Goal: Answer question/provide support: Share knowledge or assist other users

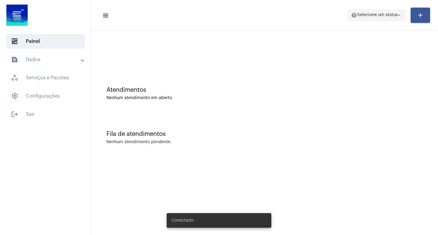
click at [381, 16] on span "Selecione um status" at bounding box center [377, 15] width 41 height 4
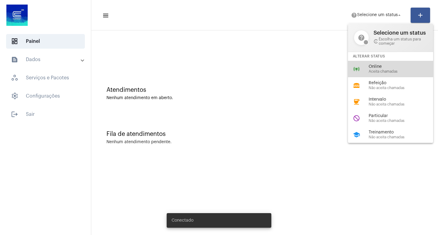
click at [374, 64] on span "Online" at bounding box center [403, 66] width 69 height 5
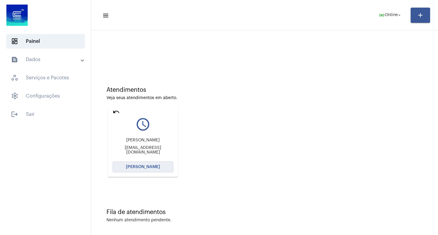
click at [151, 167] on span "[PERSON_NAME]" at bounding box center [143, 167] width 34 height 4
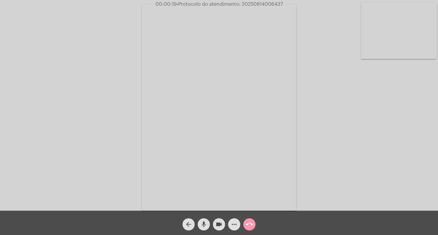
click at [367, 180] on div "Acessando Câmera e Microfone..." at bounding box center [219, 107] width 437 height 211
click at [206, 228] on span "mic" at bounding box center [203, 224] width 7 height 12
click at [220, 223] on mat-icon "videocam" at bounding box center [218, 224] width 7 height 7
click at [233, 164] on video at bounding box center [219, 108] width 154 height 206
click at [130, 175] on video at bounding box center [102, 107] width 154 height 206
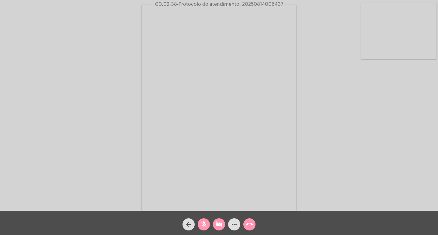
click at [249, 206] on video at bounding box center [219, 108] width 154 height 206
click at [205, 225] on mat-icon "mic_off" at bounding box center [203, 224] width 7 height 7
click at [221, 227] on mat-icon "videocam_off" at bounding box center [218, 224] width 7 height 7
click at [204, 226] on mat-icon "mic" at bounding box center [203, 224] width 7 height 7
click at [217, 226] on mat-icon "videocam" at bounding box center [218, 224] width 7 height 7
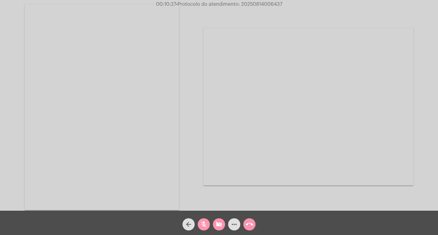
click at [202, 225] on mat-icon "mic_off" at bounding box center [203, 224] width 7 height 7
click at [219, 223] on mat-icon "videocam_off" at bounding box center [218, 224] width 7 height 7
click at [255, 2] on span "00:10:47 • Protocolo do atendimento: 20250814006437" at bounding box center [218, 4] width 131 height 6
click at [255, 5] on span "• Protocolo do atendimento: 20250814006437" at bounding box center [229, 4] width 106 height 5
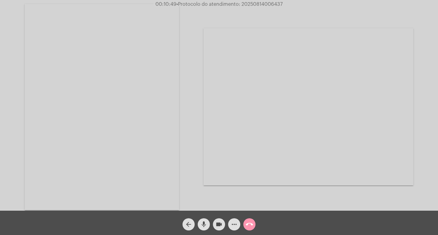
copy span "20250814006437"
click at [249, 224] on mat-icon "call_end" at bounding box center [249, 224] width 7 height 7
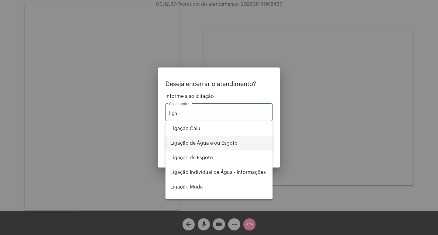
click at [227, 145] on span "Ligação de Água e ou Esgoto" at bounding box center [218, 143] width 97 height 15
type input "Ligação de Água e ou Esgoto"
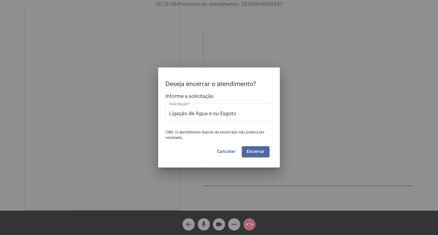
click at [257, 151] on span "Encerrar" at bounding box center [256, 152] width 18 height 4
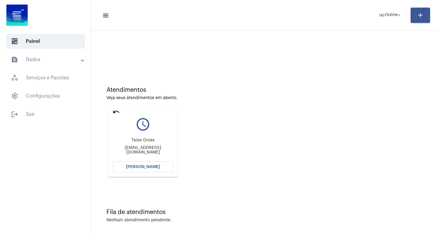
click at [155, 165] on button "[PERSON_NAME]" at bounding box center [143, 166] width 61 height 11
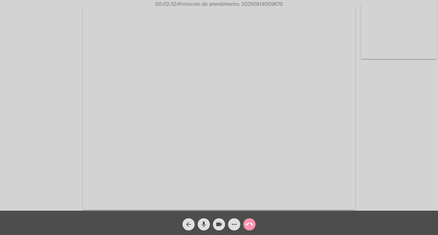
click at [259, 6] on span "• Protocolo do atendimento: 20250814009670" at bounding box center [229, 4] width 106 height 5
click at [255, 221] on button "call_end" at bounding box center [249, 224] width 12 height 12
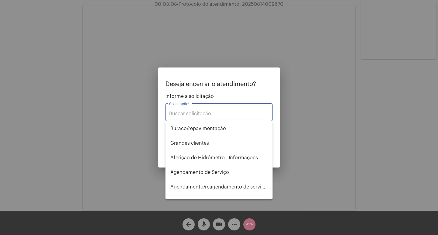
click at [217, 117] on div "Solicitação *" at bounding box center [219, 111] width 100 height 19
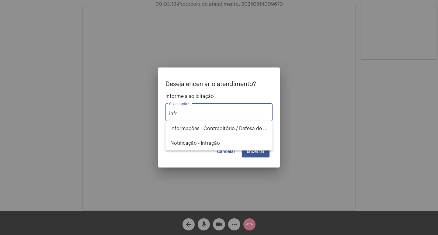
drag, startPoint x: 193, startPoint y: 113, endPoint x: 109, endPoint y: 115, distance: 84.3
click at [109, 115] on div "Deseja encerrar o atendimento? Informe a solicitação infr Solicitação * OBS: O …" at bounding box center [219, 117] width 438 height 235
click at [182, 114] on input "infr" at bounding box center [219, 113] width 100 height 5
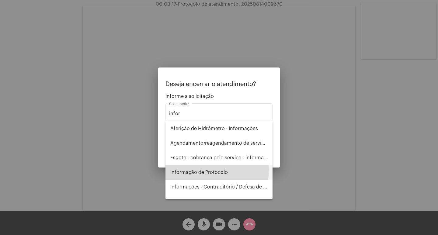
click at [217, 171] on span "Informação de Protocolo" at bounding box center [218, 172] width 97 height 15
type input "Informação de Protocolo"
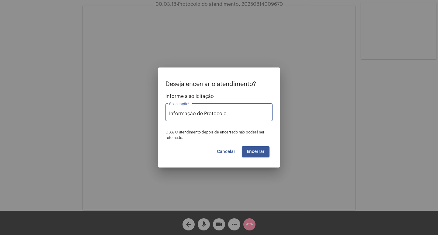
click at [256, 153] on span "Encerrar" at bounding box center [256, 152] width 18 height 4
